Goal: Task Accomplishment & Management: Manage account settings

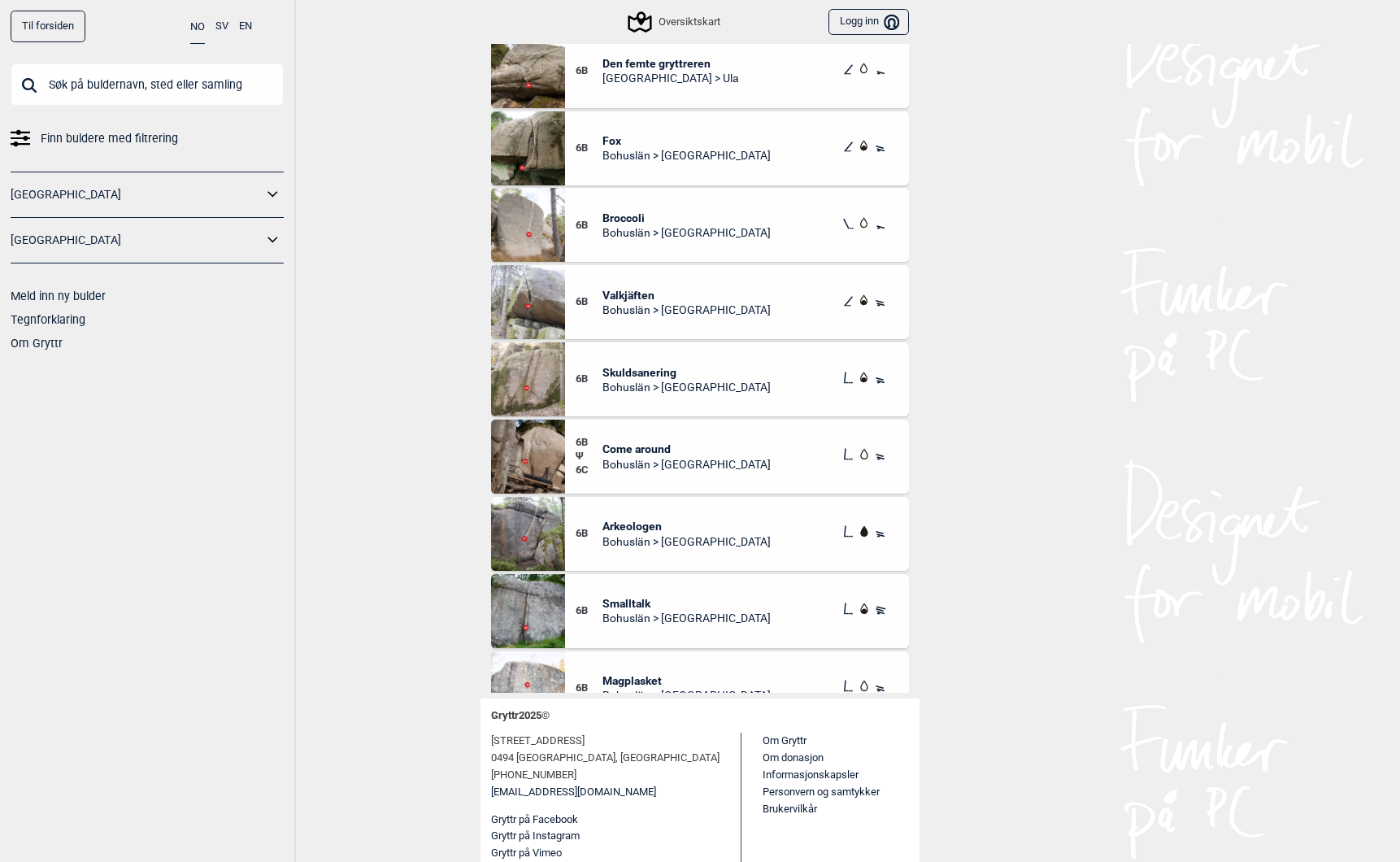
scroll to position [7971, 0]
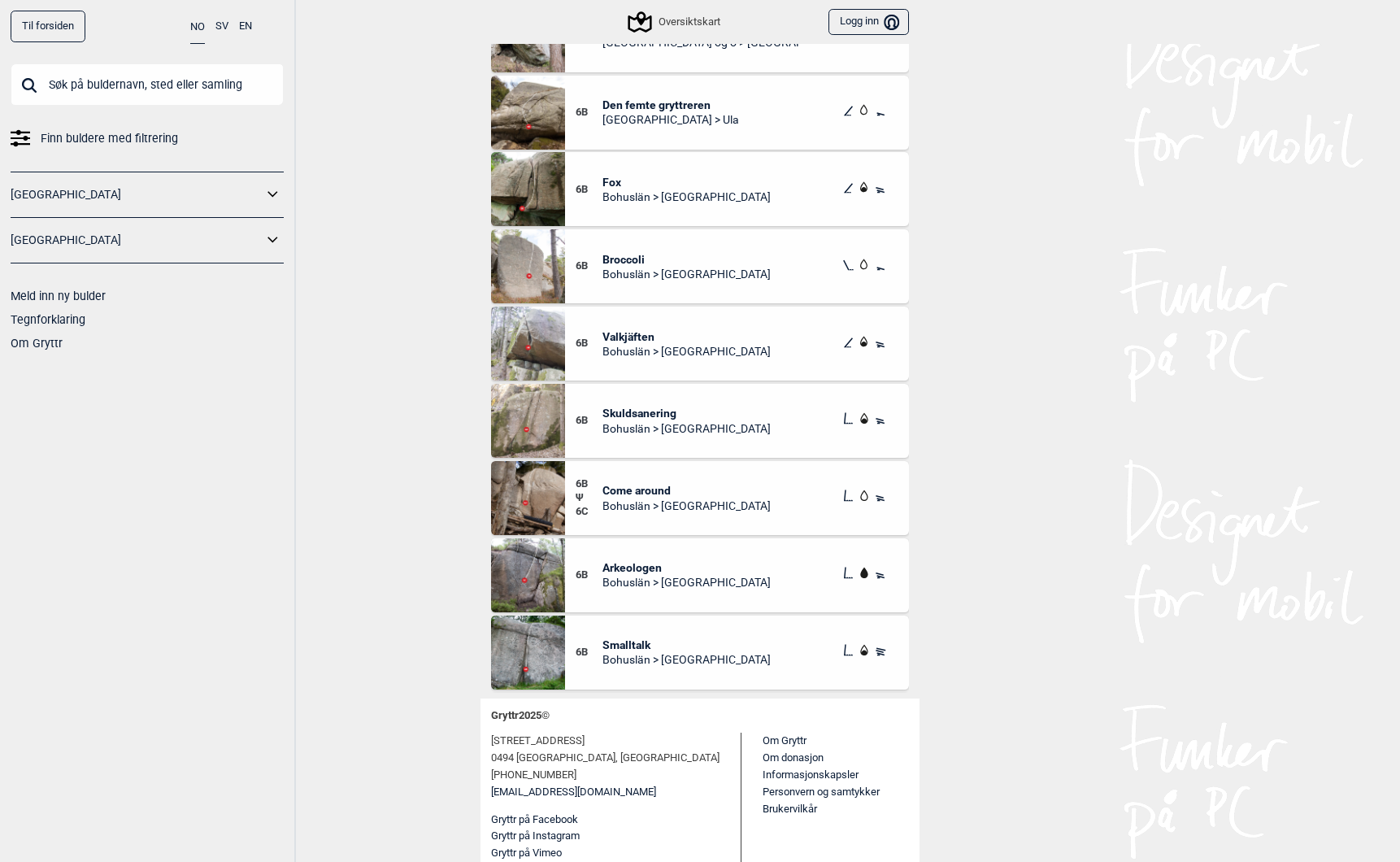
click at [46, 19] on link "Til forsiden" at bounding box center [48, 26] width 75 height 32
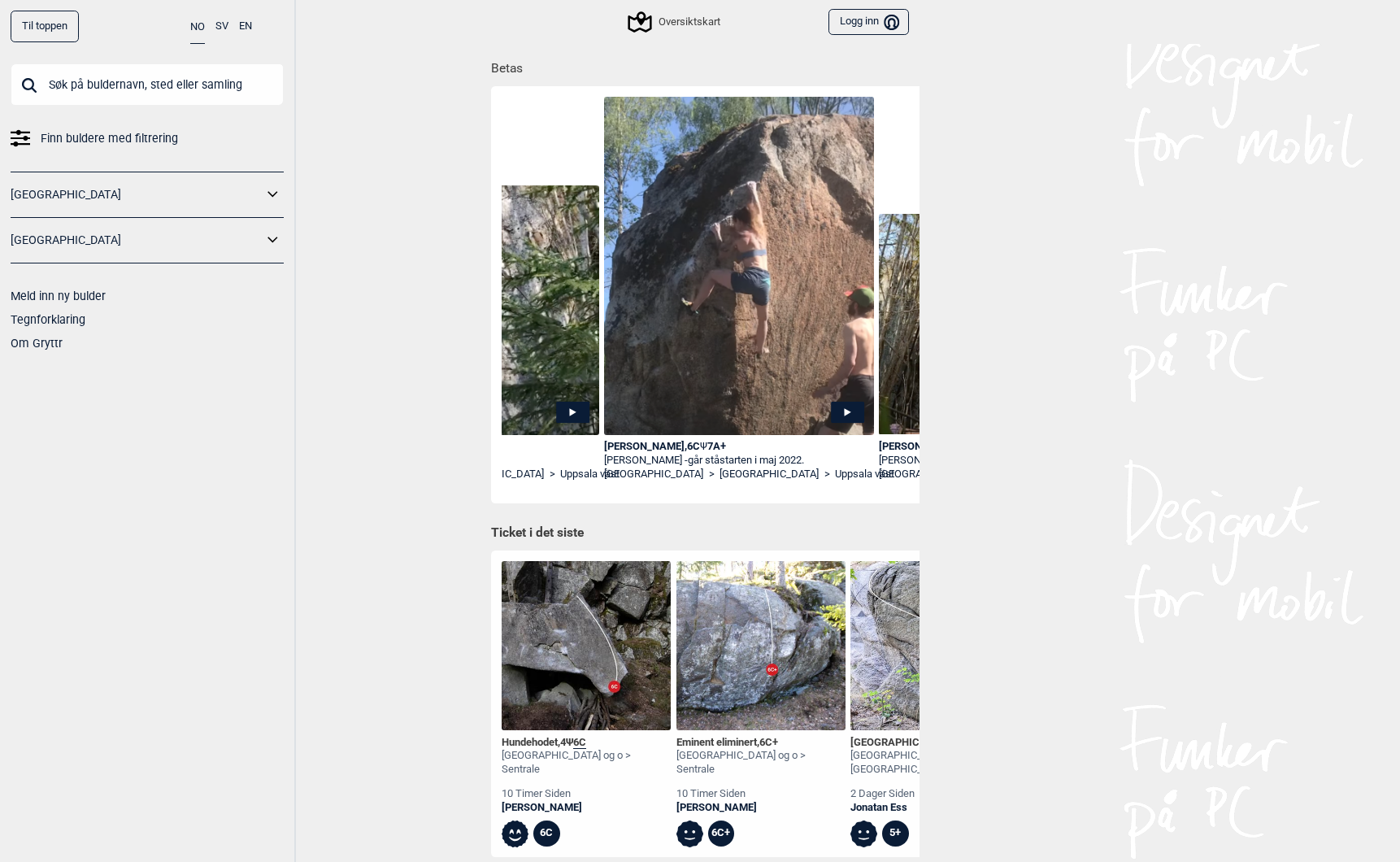
scroll to position [0, 5903]
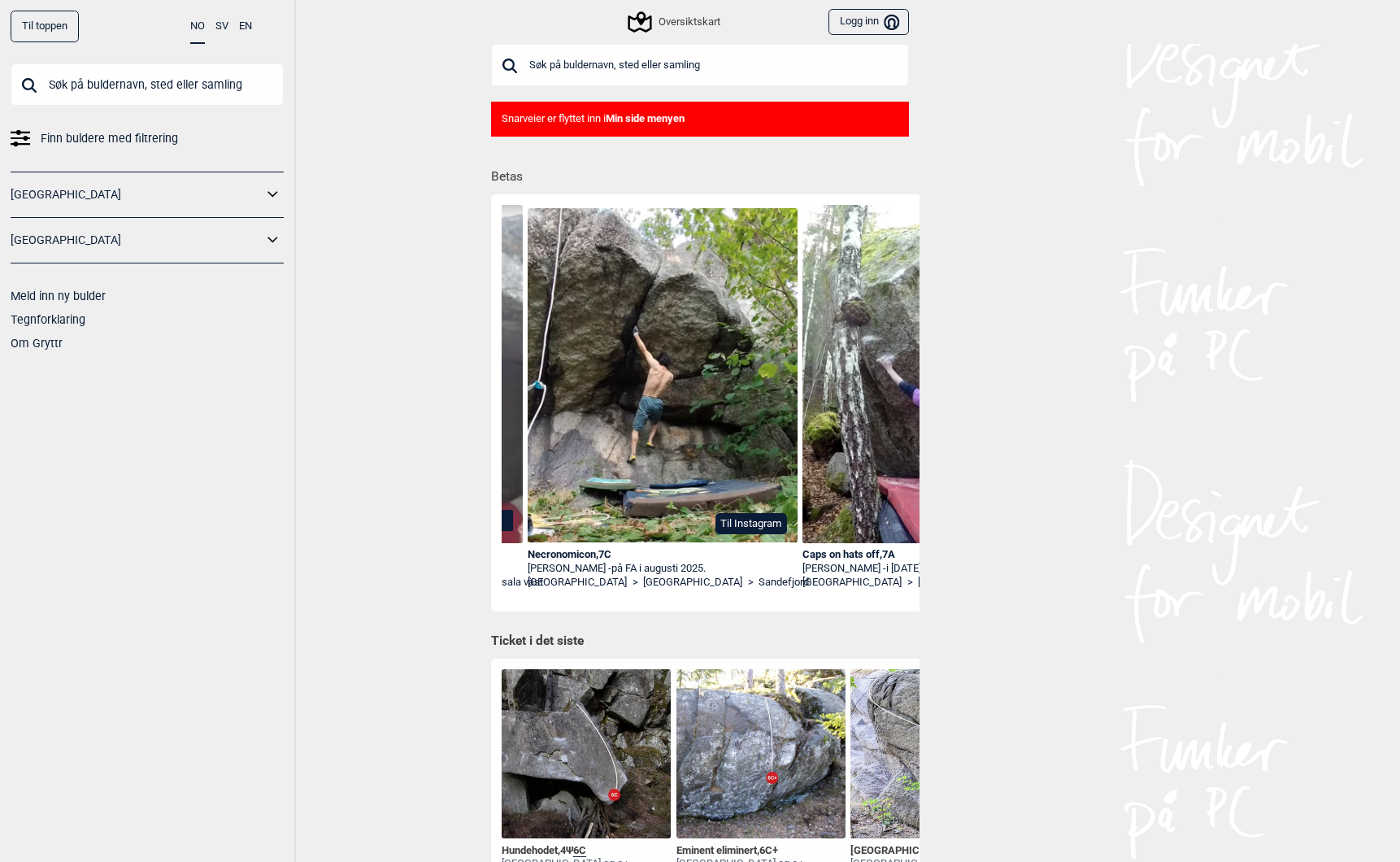
scroll to position [0, 2165]
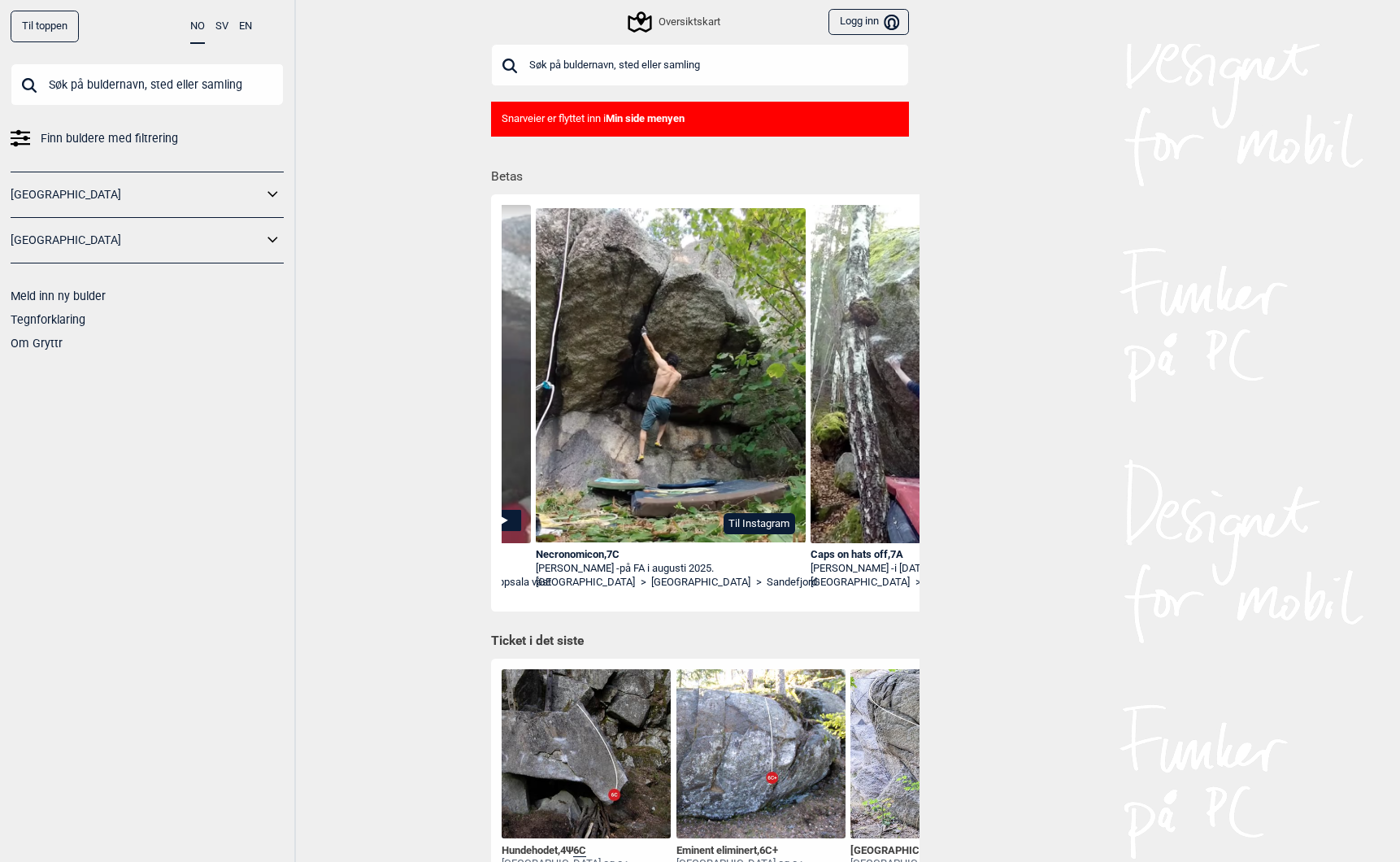
click at [744, 523] on button "Til Instagram" at bounding box center [759, 523] width 72 height 21
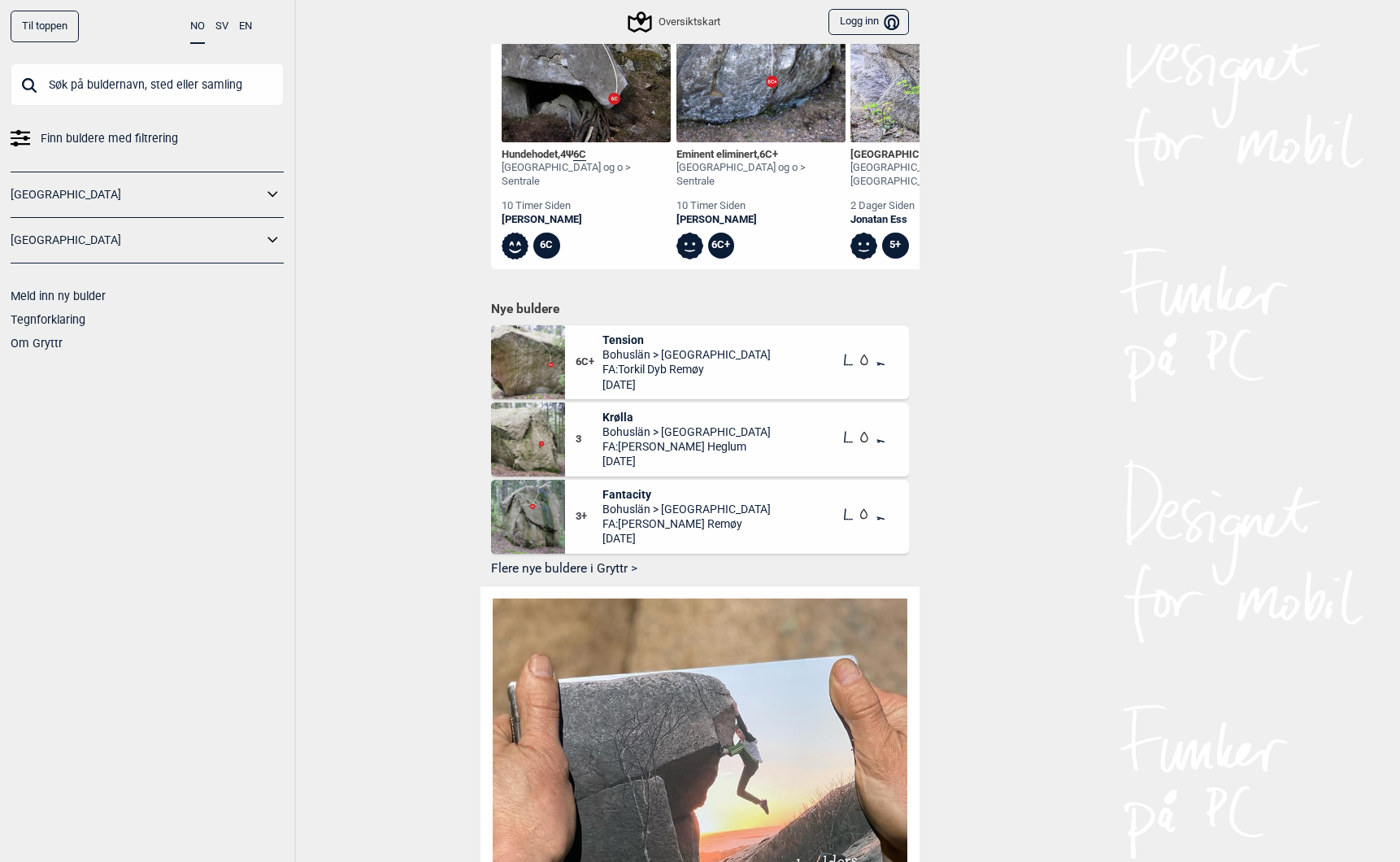
scroll to position [706, 0]
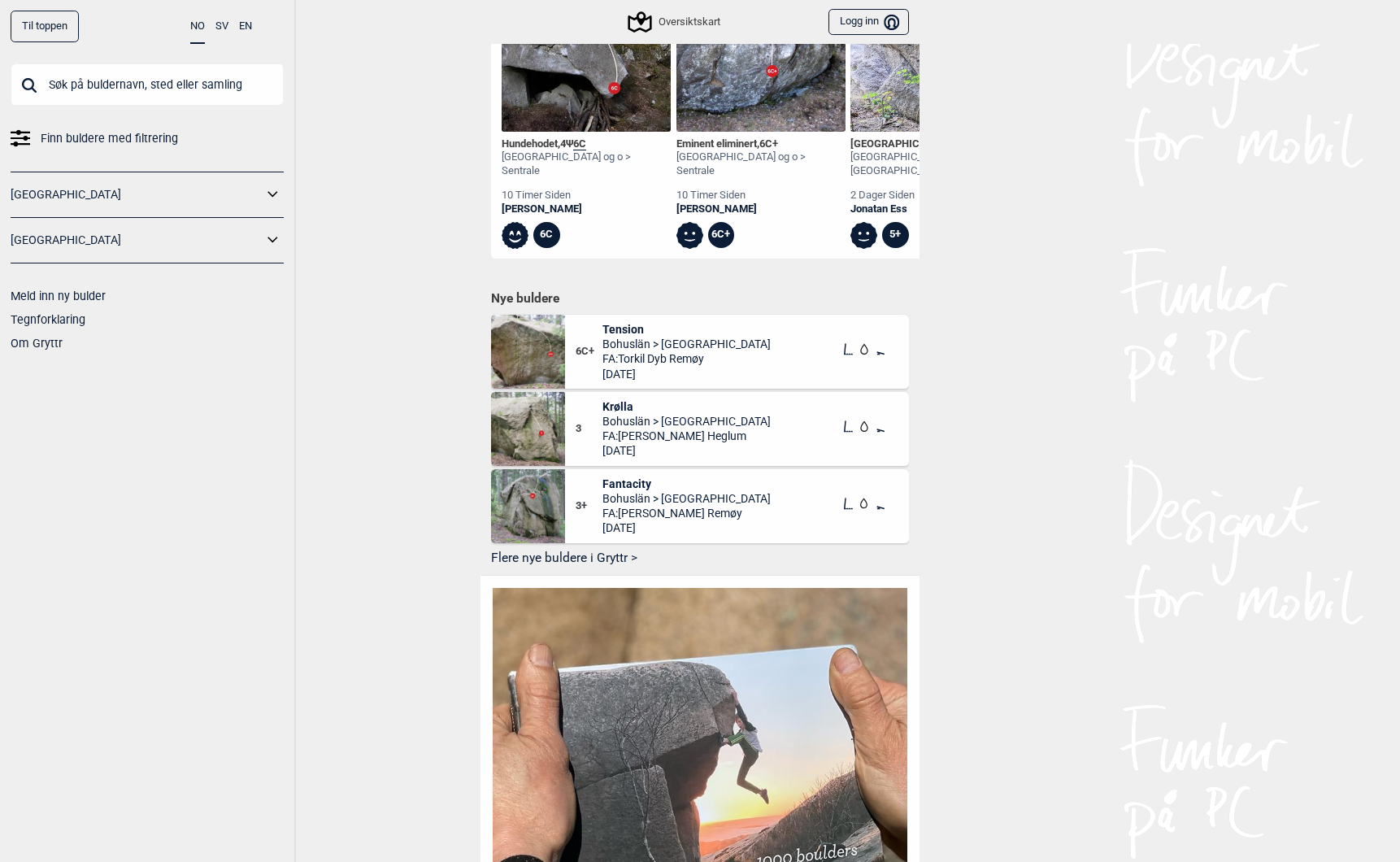
click at [219, 373] on div "Til toppen NO SV EN Finn buldere med filtrering [GEOGRAPHIC_DATA] [GEOGRAPHIC_D…" at bounding box center [148, 431] width 296 height 862
click at [863, 29] on button "Logg inn Bruker" at bounding box center [869, 22] width 80 height 27
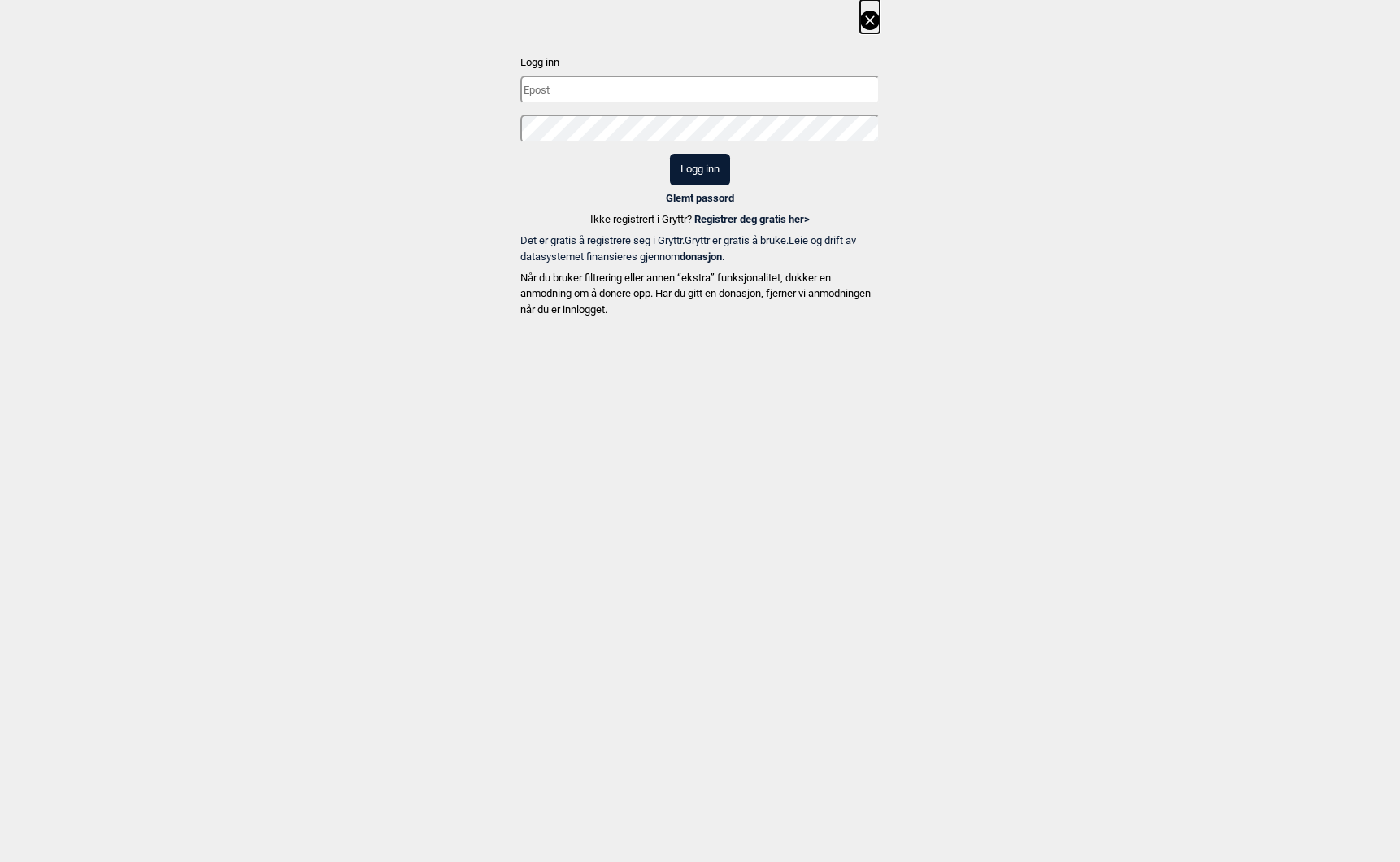
type input "[EMAIL_ADDRESS][DOMAIN_NAME]"
click at [687, 173] on button "Logg inn" at bounding box center [700, 169] width 60 height 32
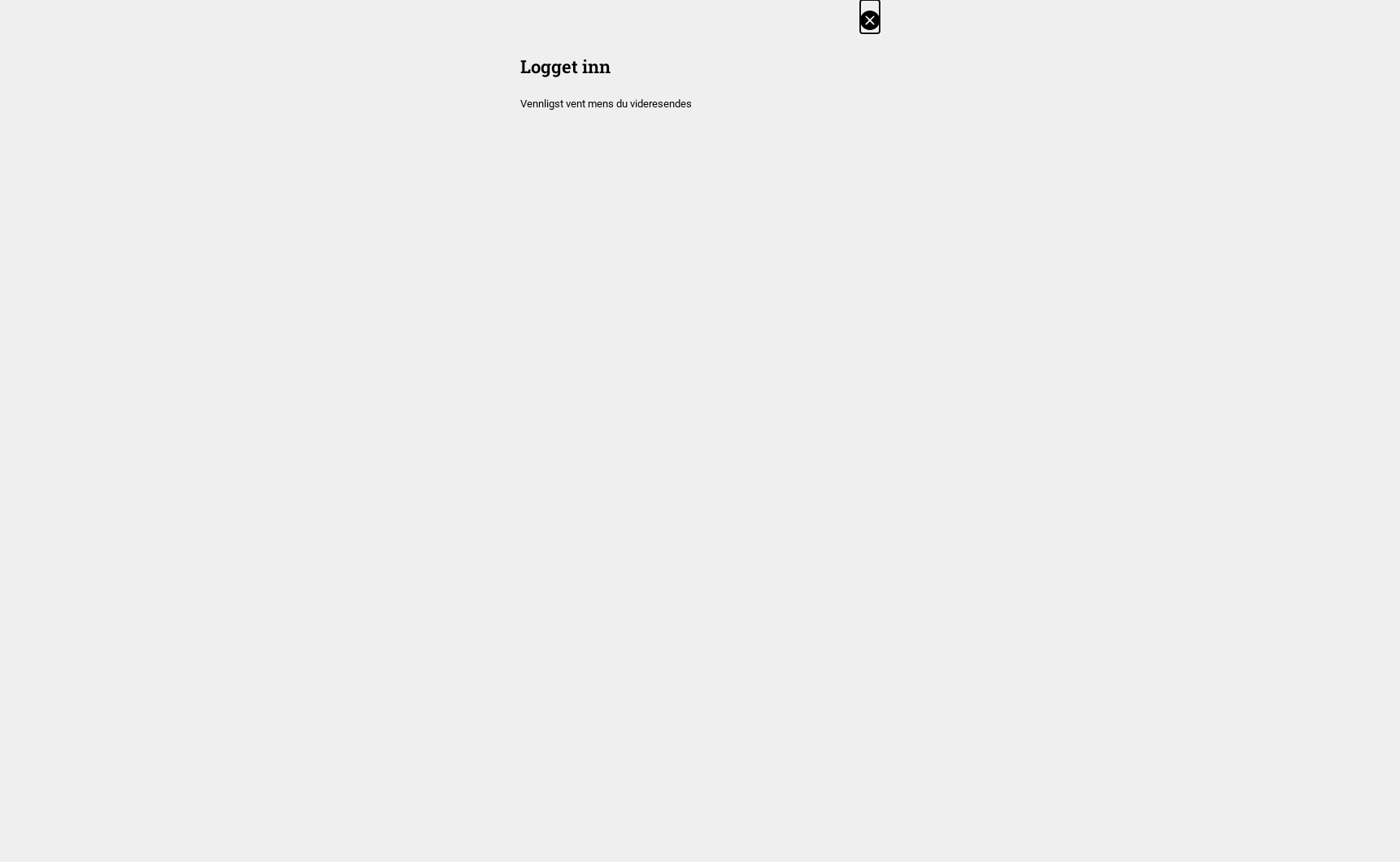
scroll to position [701, 0]
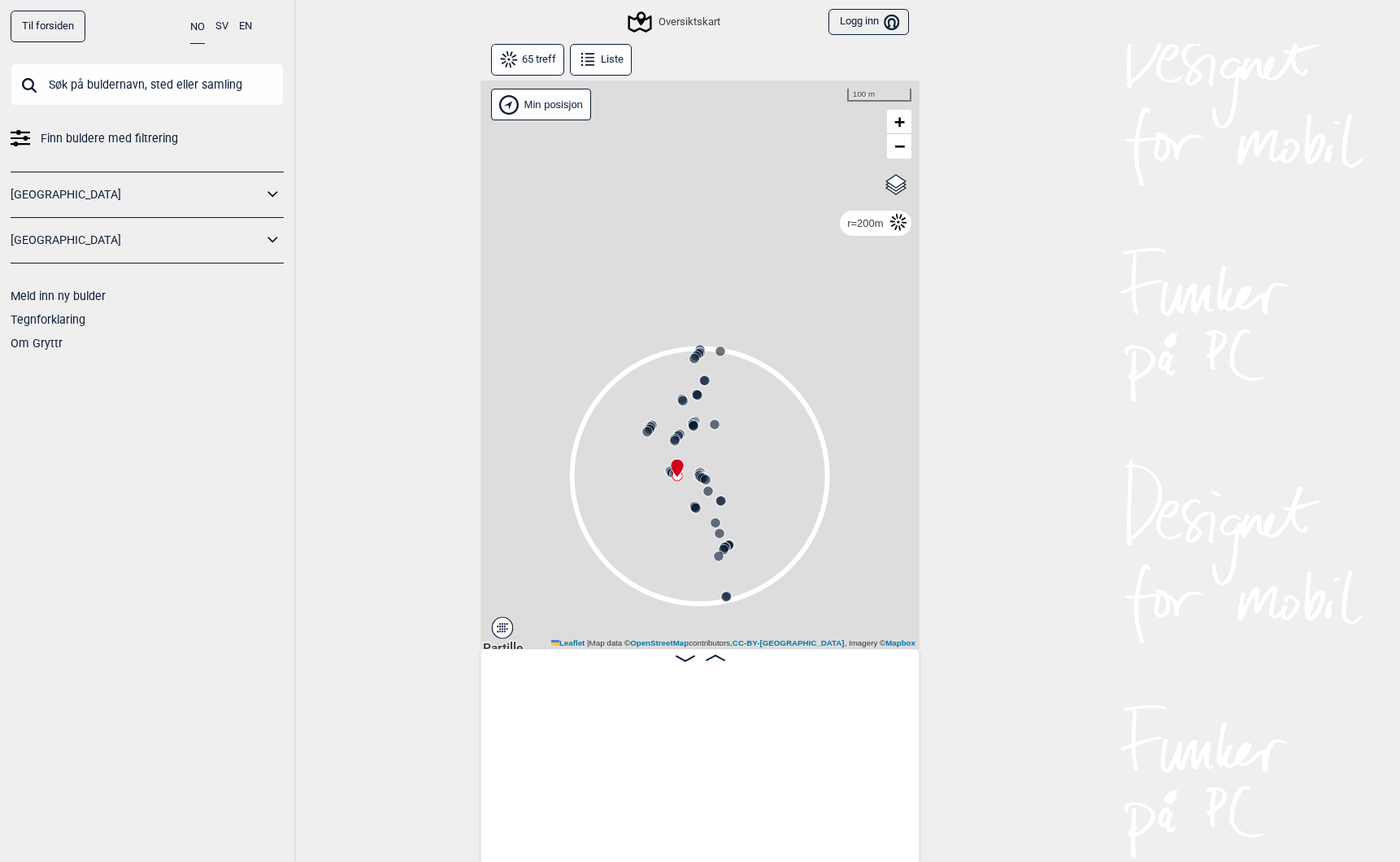
scroll to position [0, 5760]
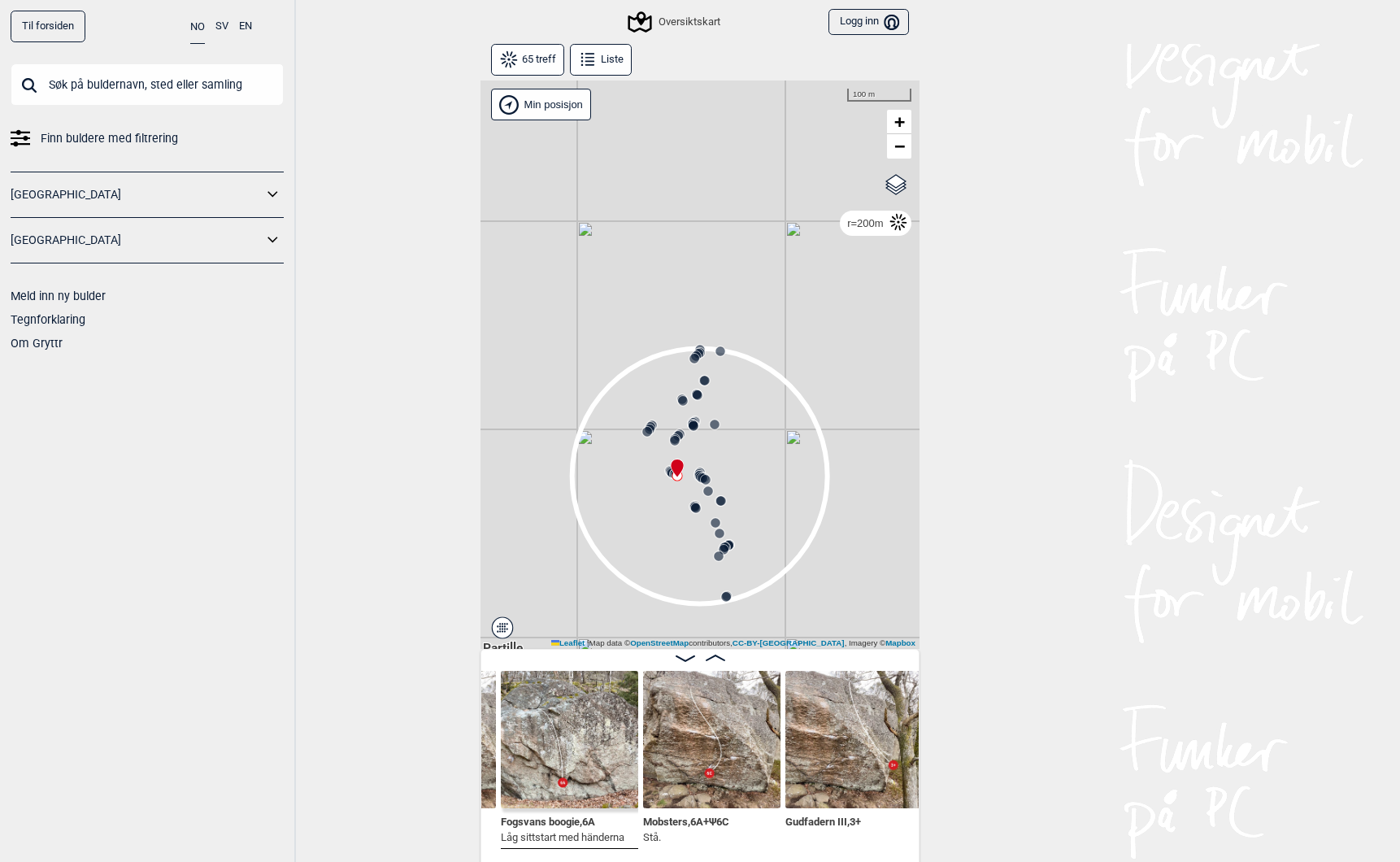
click at [47, 26] on link "Til forsiden" at bounding box center [48, 26] width 75 height 32
